Goal: Find specific page/section: Find specific page/section

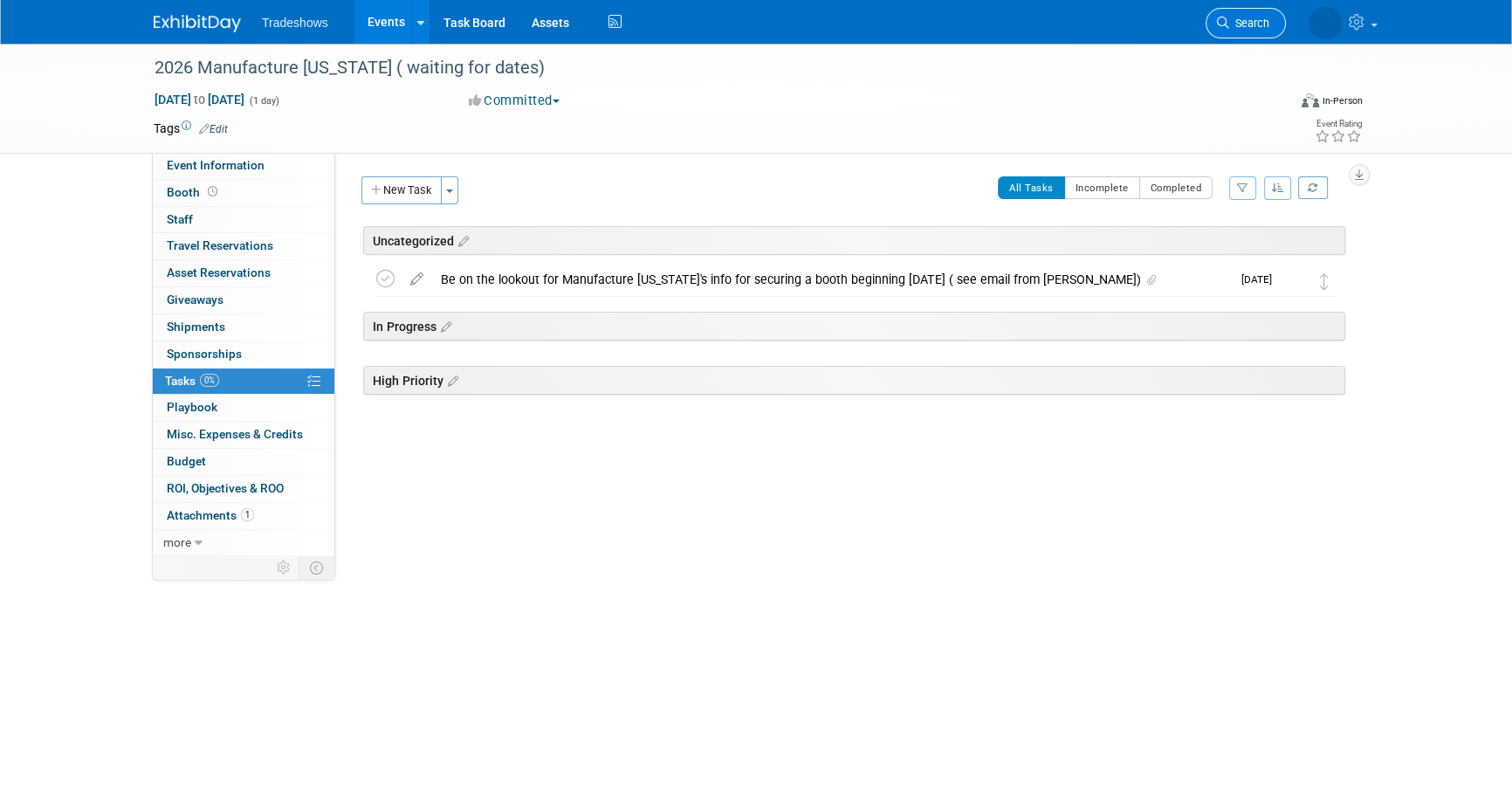
click at [1242, 20] on span "Search" at bounding box center [1249, 23] width 40 height 13
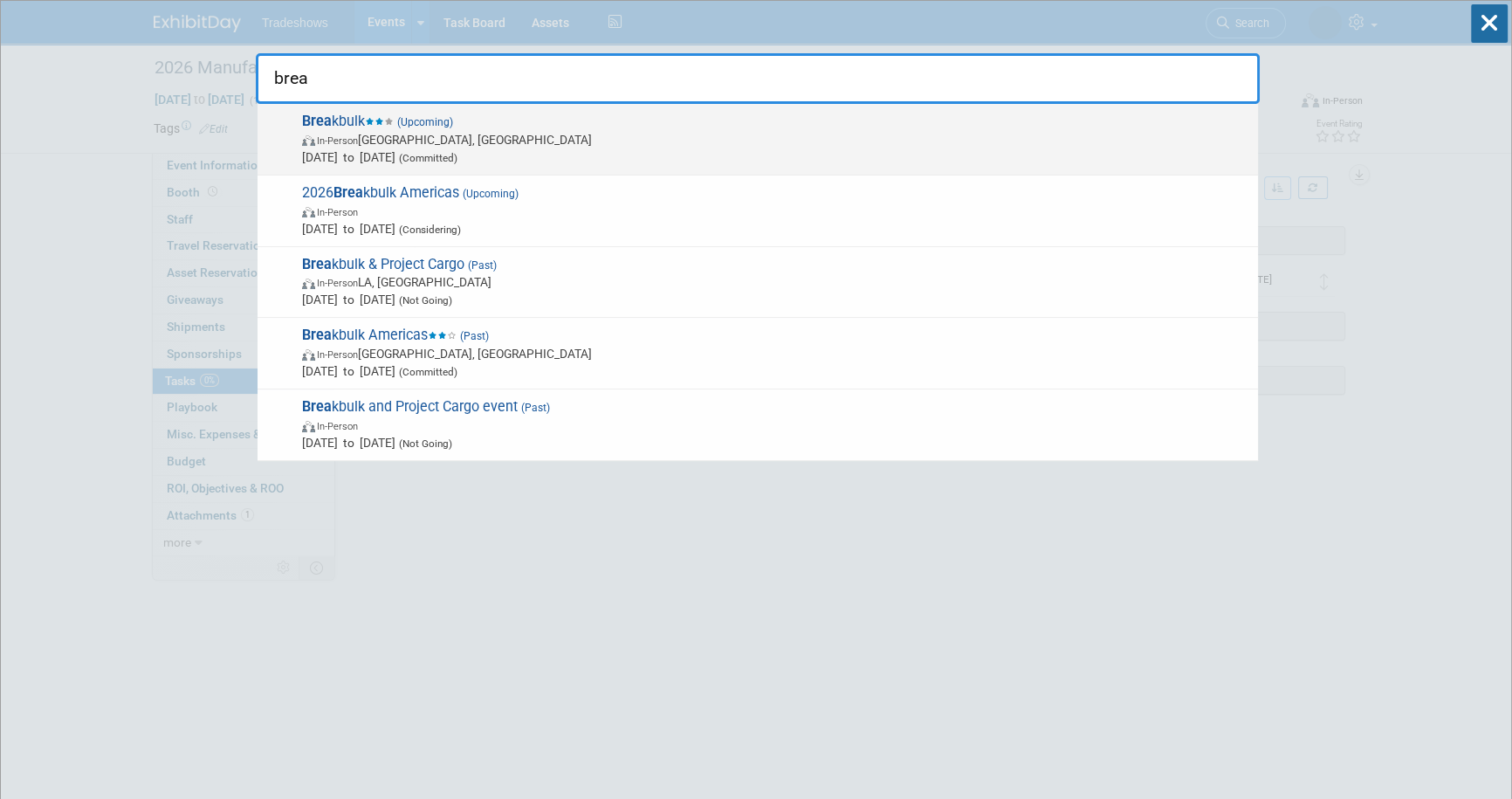
type input "brea"
click at [409, 117] on span "(Upcoming)" at bounding box center [423, 122] width 60 height 12
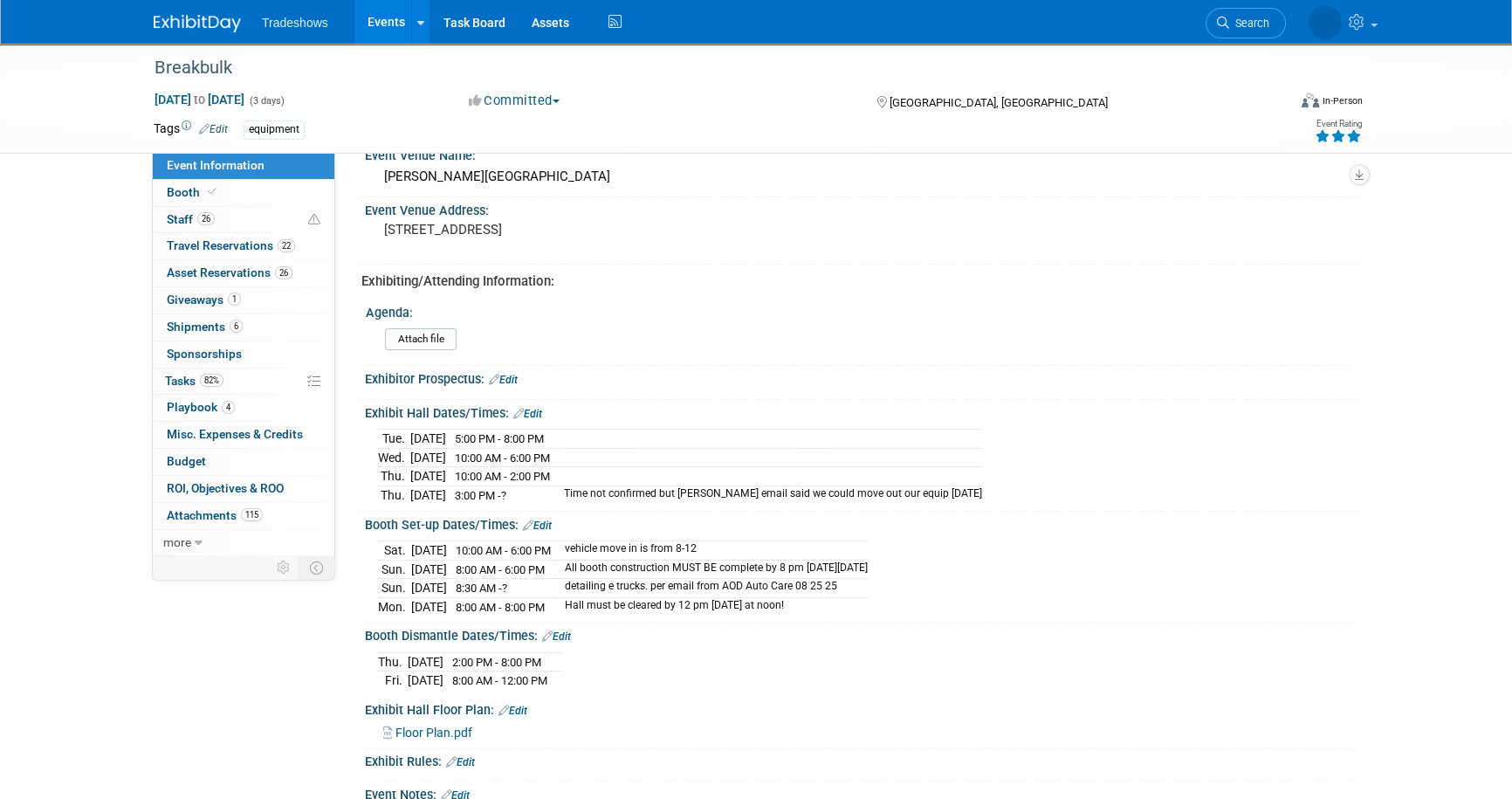
scroll to position [714, 0]
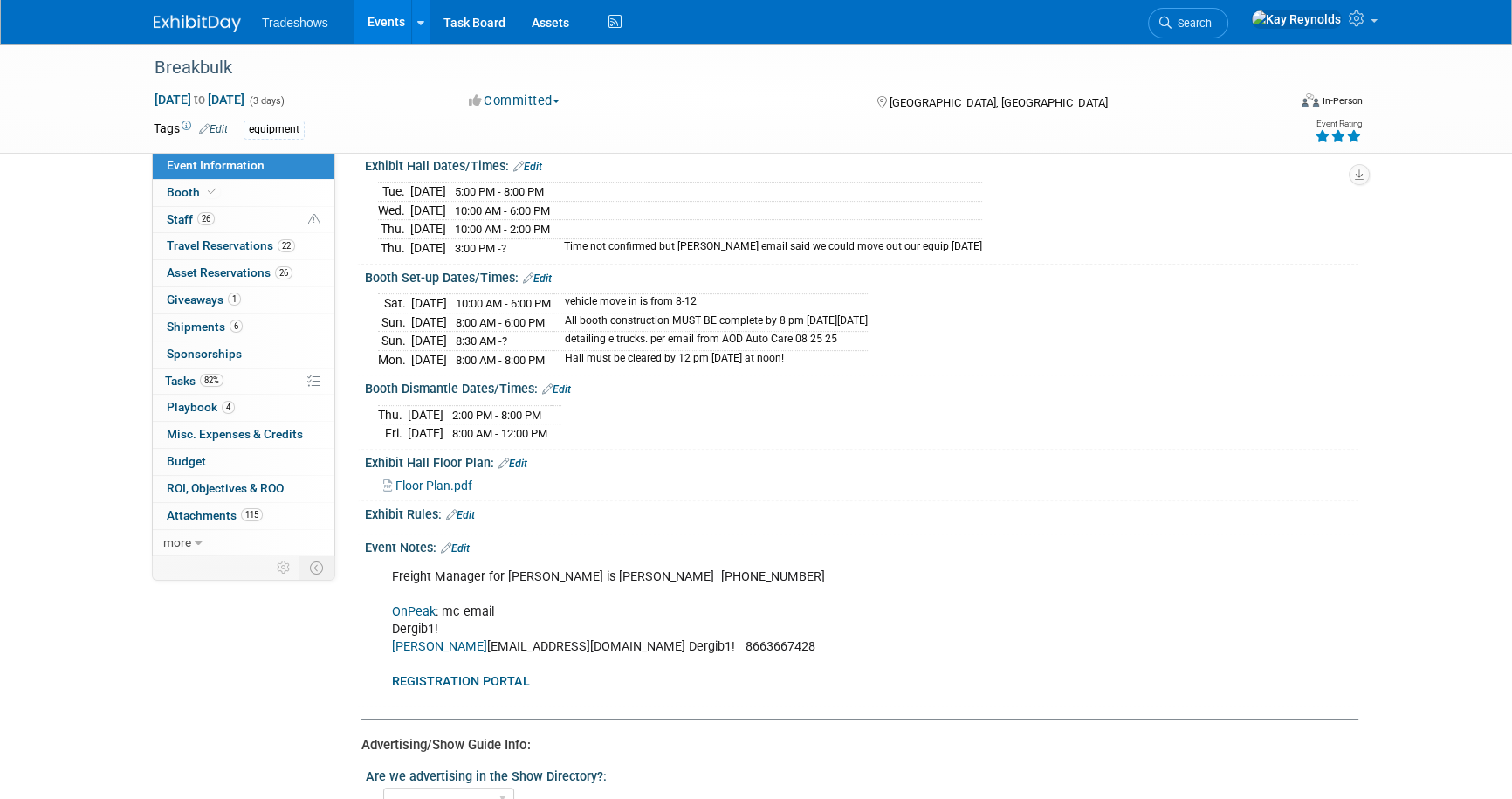
click at [410, 639] on link "[PERSON_NAME]" at bounding box center [439, 646] width 95 height 15
